Goal: Task Accomplishment & Management: Manage account settings

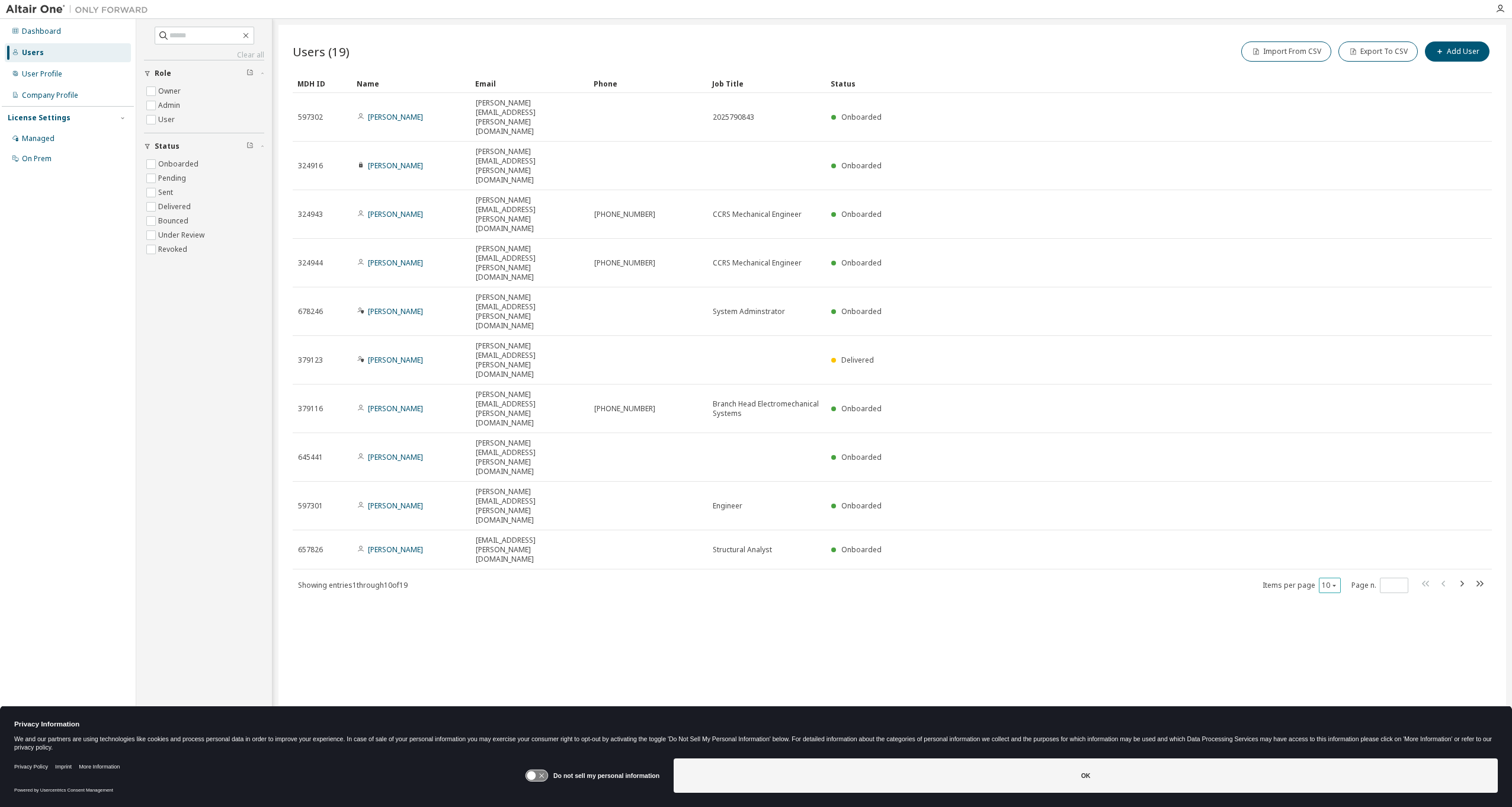
click at [1333, 585] on icon "button" at bounding box center [1334, 586] width 4 height 1
click at [1333, 351] on div "20" at bounding box center [1367, 349] width 95 height 14
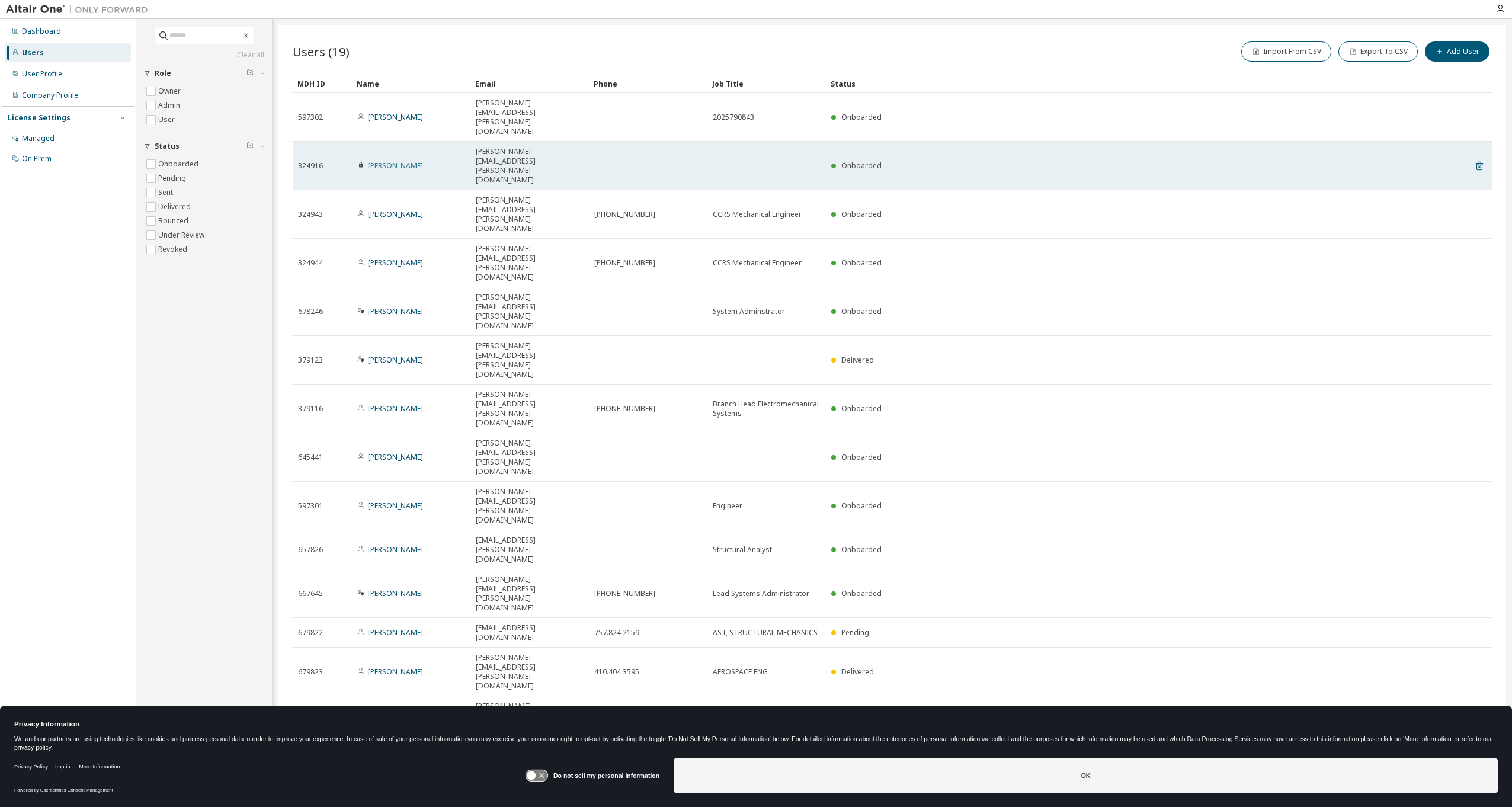
click at [389, 161] on link "[PERSON_NAME]" at bounding box center [395, 166] width 55 height 10
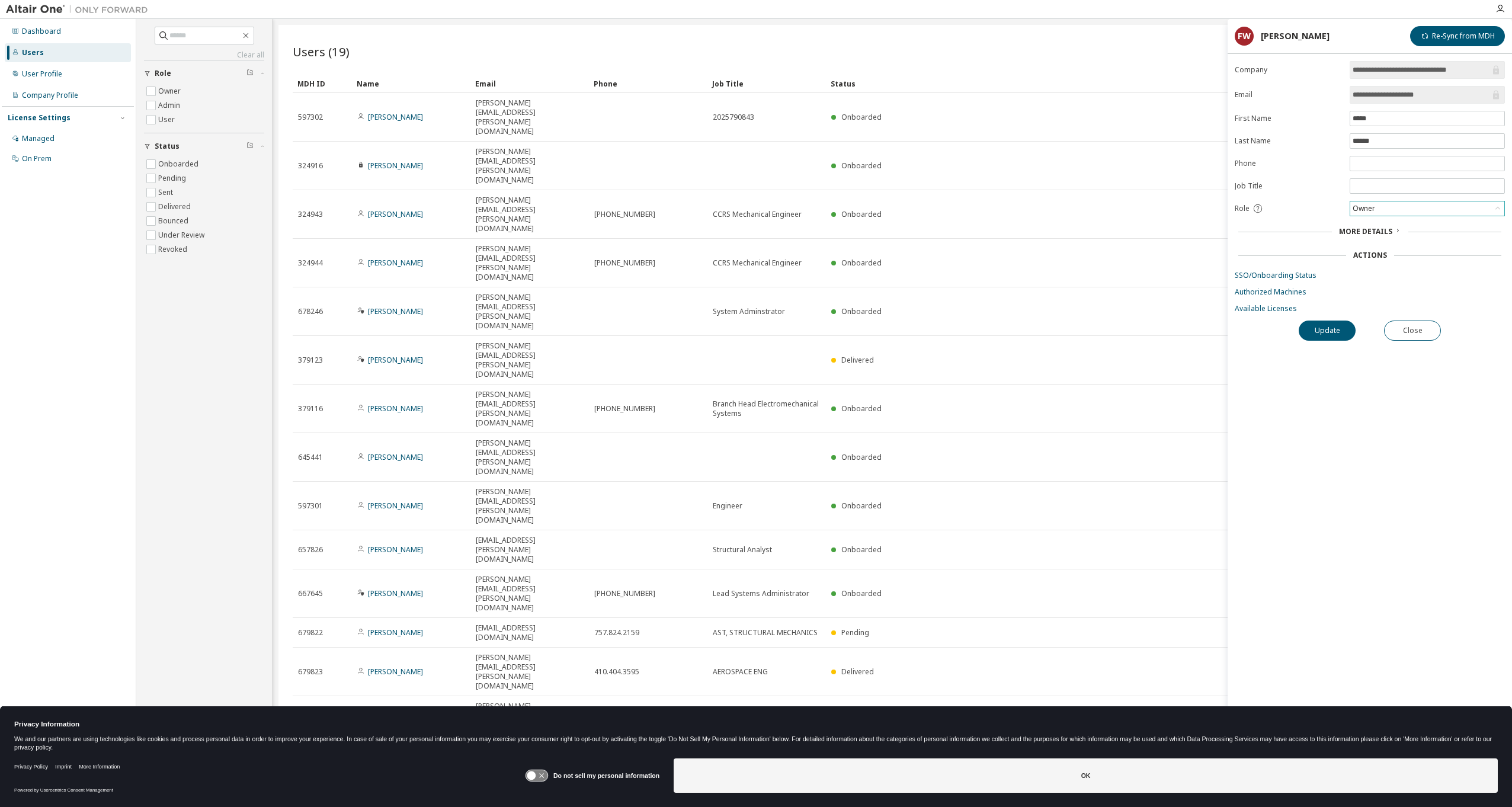
click at [1389, 208] on div "Owner" at bounding box center [1427, 208] width 154 height 14
click at [1369, 250] on li "User" at bounding box center [1427, 251] width 152 height 15
